Goal: Navigation & Orientation: Find specific page/section

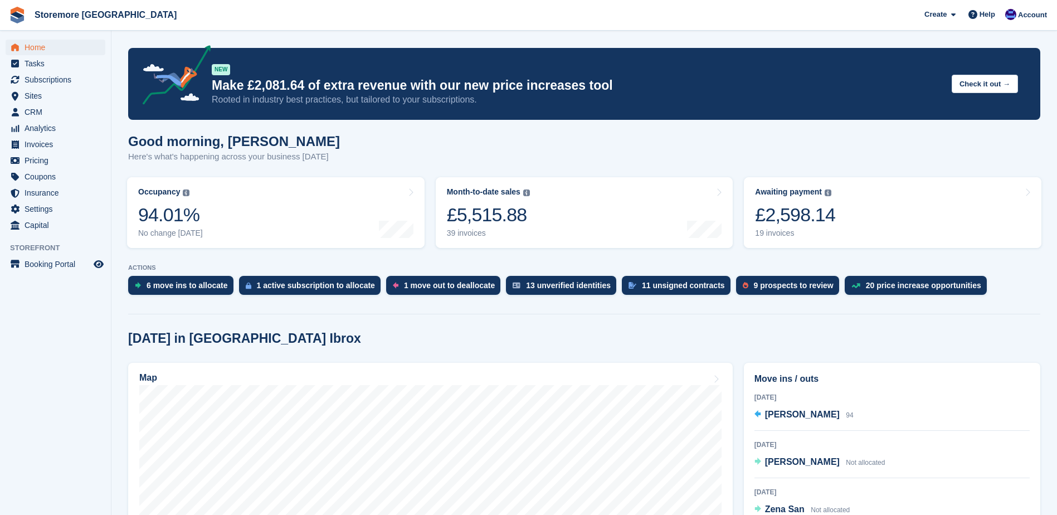
scroll to position [167, 0]
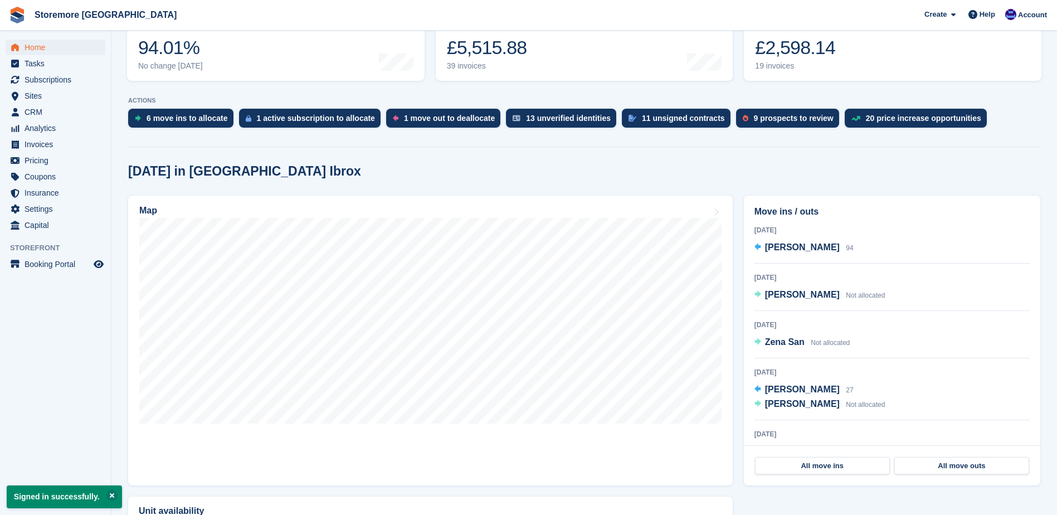
scroll to position [167, 0]
click at [823, 467] on link "All move ins" at bounding box center [822, 466] width 135 height 18
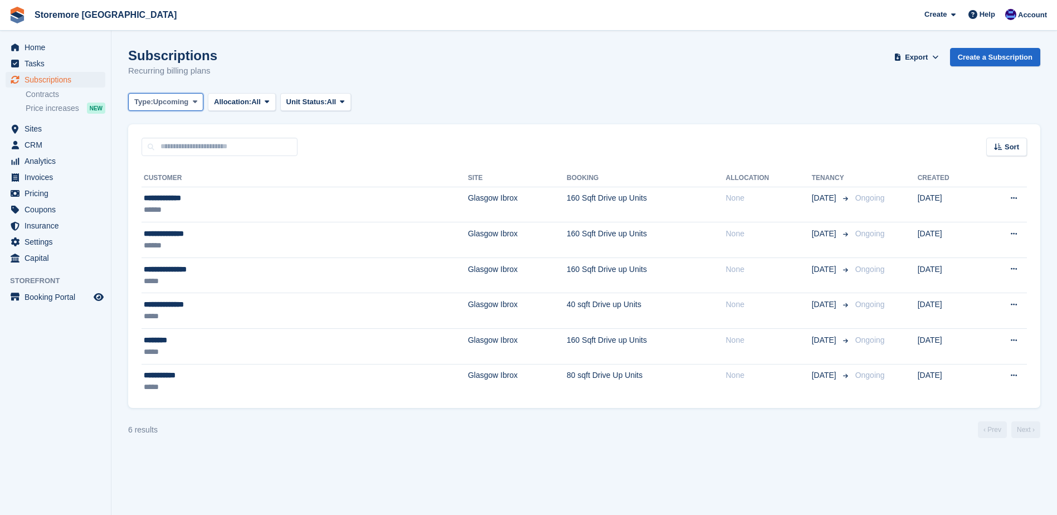
click at [193, 104] on span at bounding box center [195, 102] width 9 height 9
click at [179, 173] on link "Previous" at bounding box center [181, 168] width 97 height 20
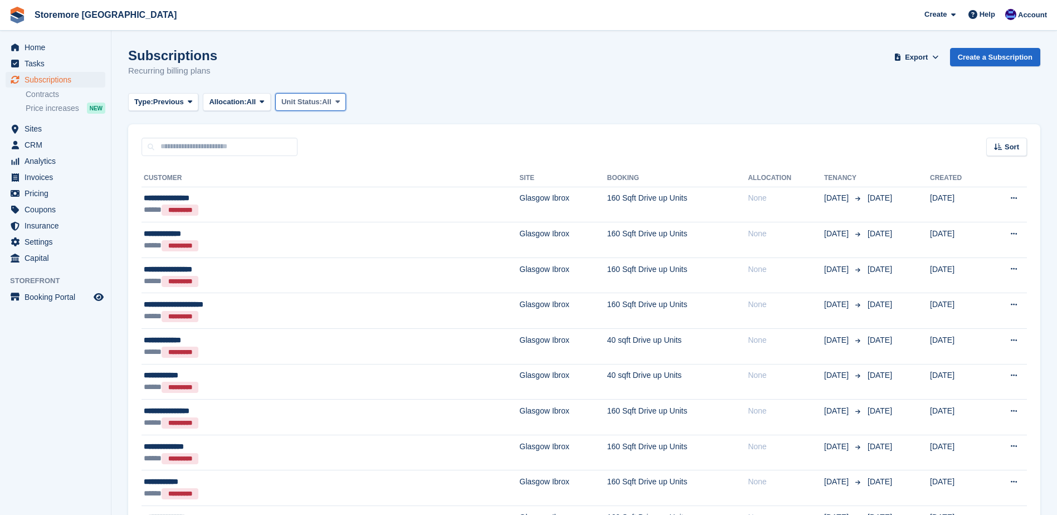
click at [315, 105] on span "Unit Status:" at bounding box center [301, 101] width 41 height 11
click at [172, 106] on span "Previous" at bounding box center [168, 101] width 31 height 11
click at [178, 129] on link "All" at bounding box center [181, 128] width 97 height 20
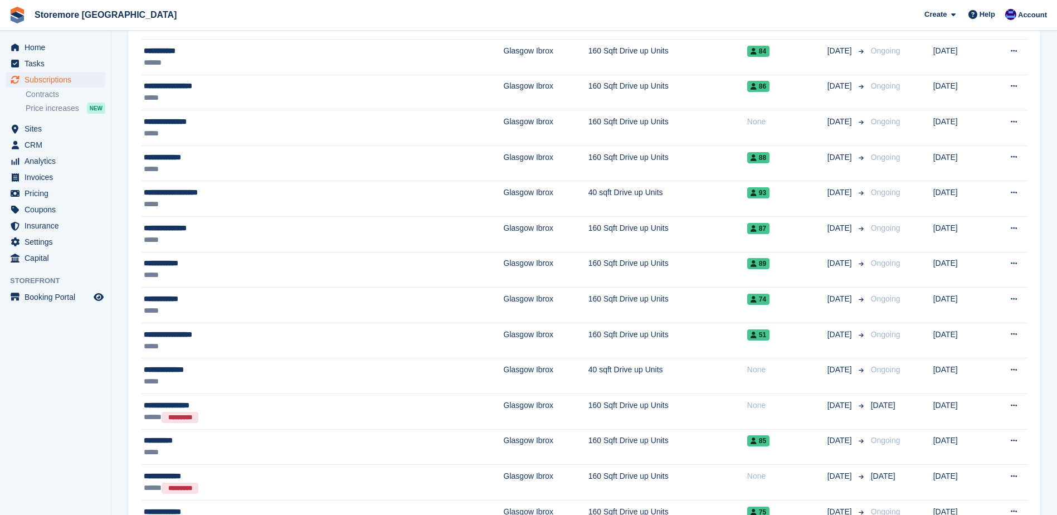
scroll to position [223, 0]
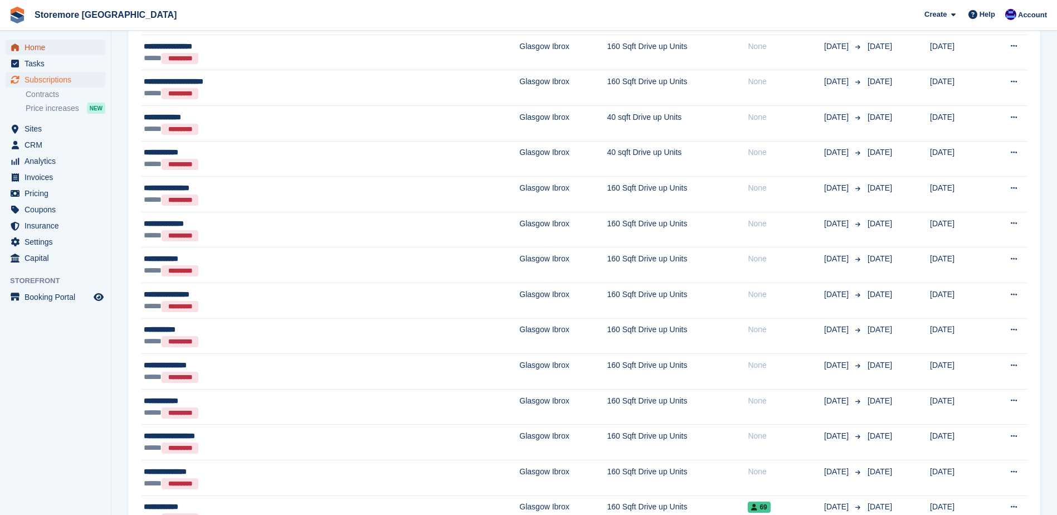
click at [42, 47] on span "Home" at bounding box center [58, 48] width 67 height 16
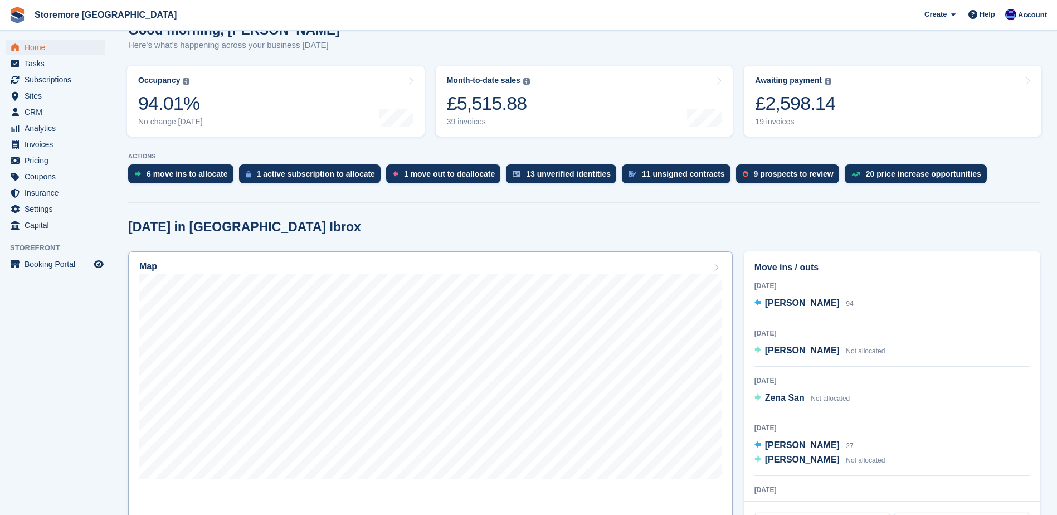
scroll to position [167, 0]
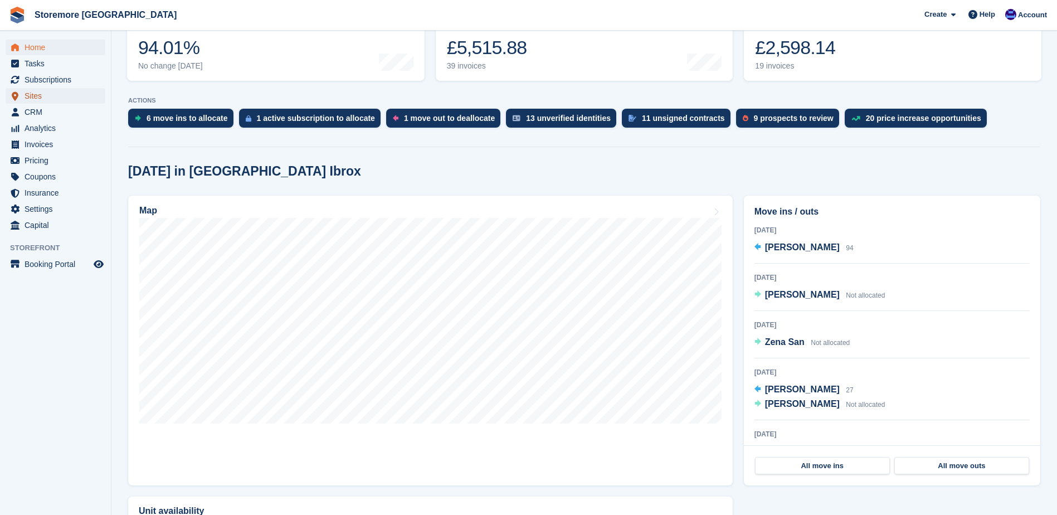
click at [62, 89] on span "Sites" at bounding box center [58, 96] width 67 height 16
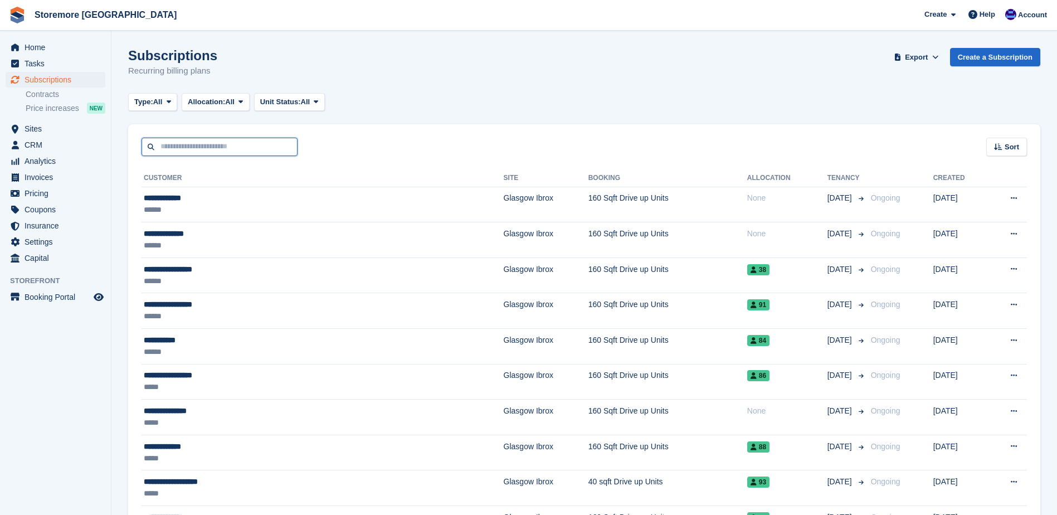
click at [175, 149] on input "text" at bounding box center [220, 147] width 156 height 18
type input "******"
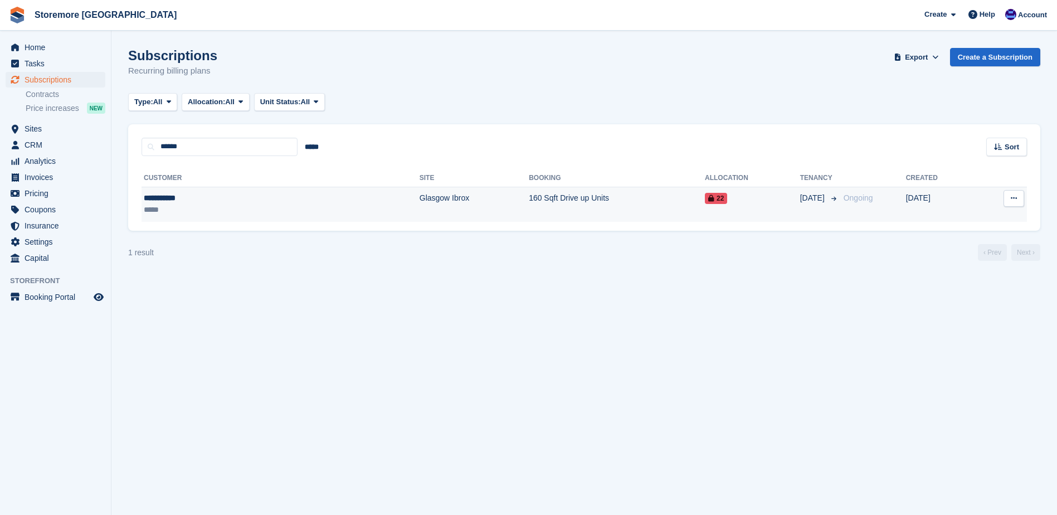
click at [166, 206] on div "*****" at bounding box center [206, 210] width 124 height 12
